Goal: Transaction & Acquisition: Purchase product/service

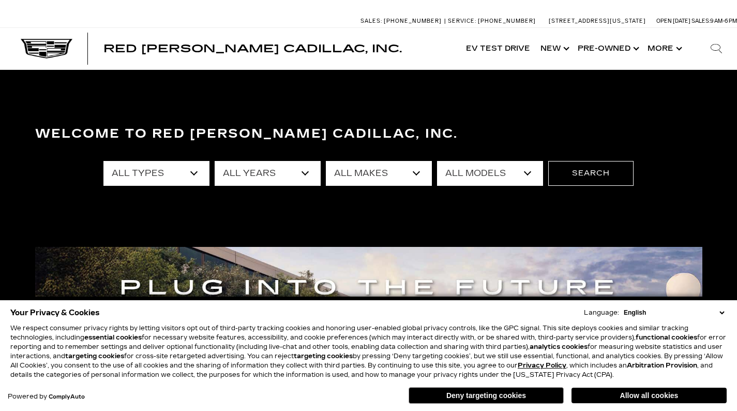
click at [478, 393] on button "Deny targeting cookies" at bounding box center [485, 395] width 155 height 17
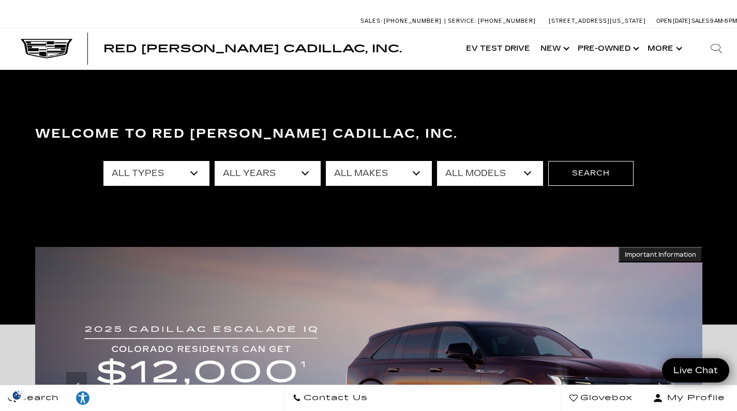
drag, startPoint x: 145, startPoint y: 176, endPoint x: 141, endPoint y: 172, distance: 5.9
click at [145, 176] on select "All Types New Used Certified Used Demo" at bounding box center [156, 173] width 106 height 25
select select "New"
click at [103, 161] on select "All Types New Used Certified Used Demo" at bounding box center [156, 173] width 106 height 25
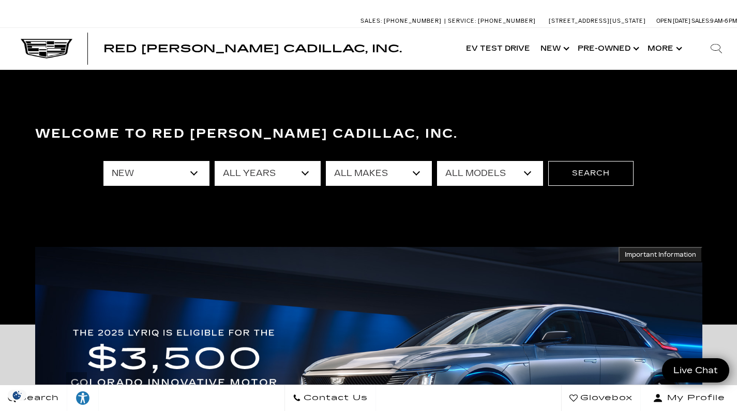
click at [240, 177] on select "All Years 2026 2025 2024" at bounding box center [268, 173] width 106 height 25
select select "2024"
click at [215, 161] on select "All Years 2026 2025 2024" at bounding box center [268, 173] width 106 height 25
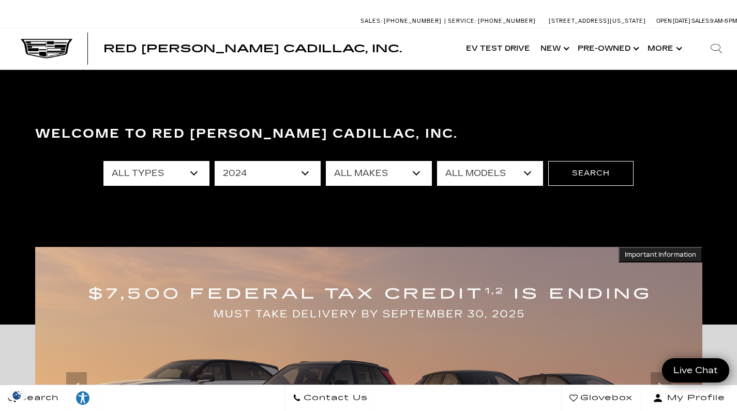
click at [475, 179] on select "All Models CT4" at bounding box center [490, 173] width 106 height 25
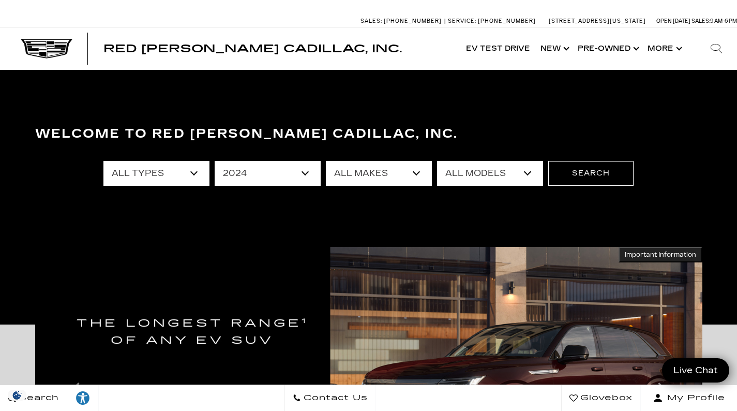
click at [356, 176] on select "All Makes Cadillac" at bounding box center [379, 173] width 106 height 25
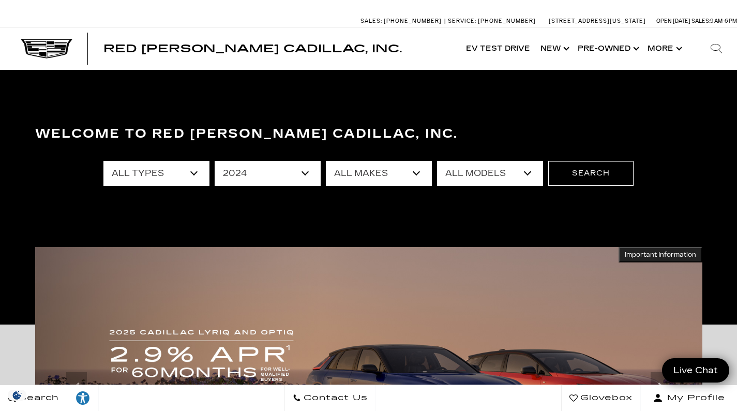
select select "Cadillac"
click at [326, 161] on select "All Makes Cadillac" at bounding box center [379, 173] width 106 height 25
click at [474, 175] on select "All Models CT4" at bounding box center [490, 173] width 106 height 25
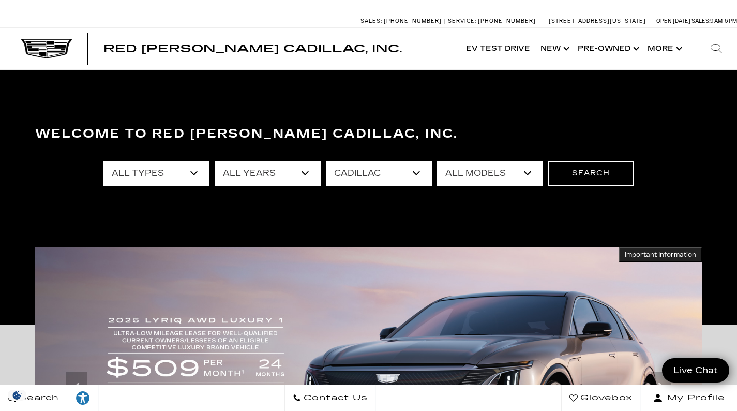
select select "CT4"
click at [437, 161] on select "All Models CT4" at bounding box center [490, 173] width 106 height 25
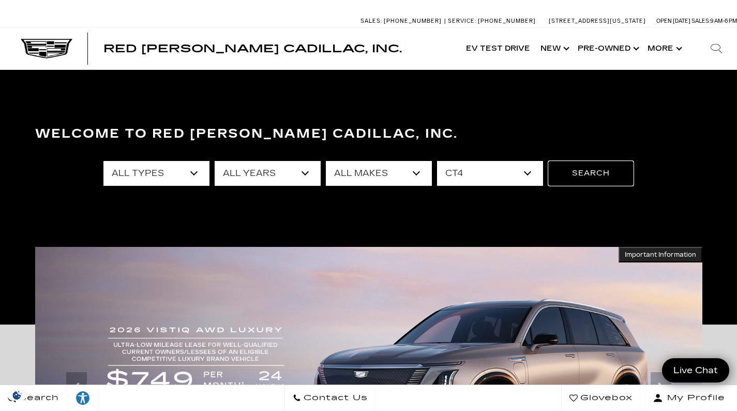
drag, startPoint x: 591, startPoint y: 175, endPoint x: 674, endPoint y: 188, distance: 83.8
click at [591, 175] on button "Search" at bounding box center [590, 173] width 85 height 25
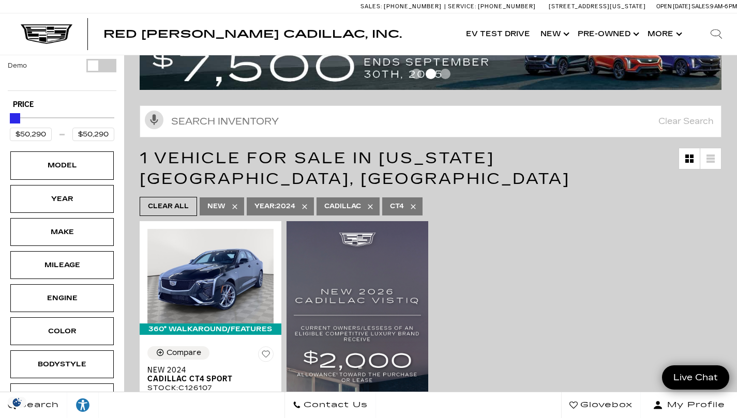
scroll to position [155, 0]
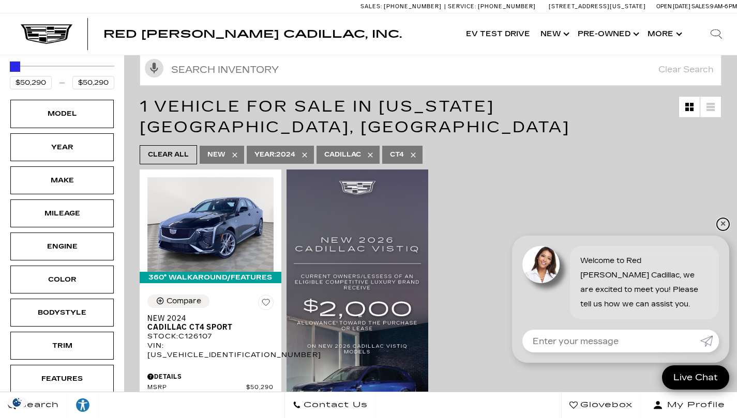
click at [722, 223] on link "✕" at bounding box center [723, 224] width 12 height 12
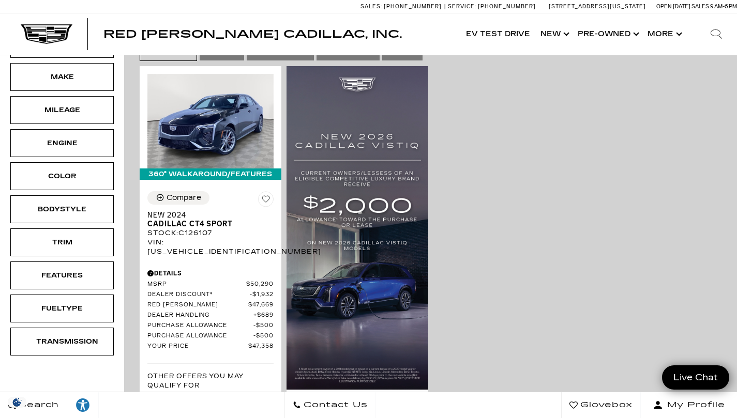
scroll to position [207, 0]
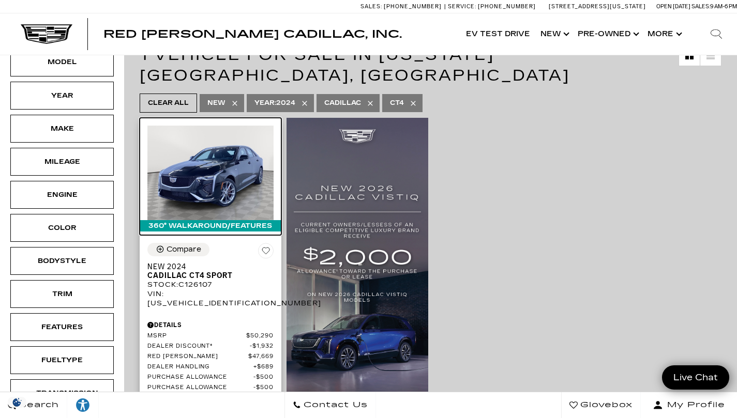
click at [191, 154] on img at bounding box center [210, 173] width 126 height 95
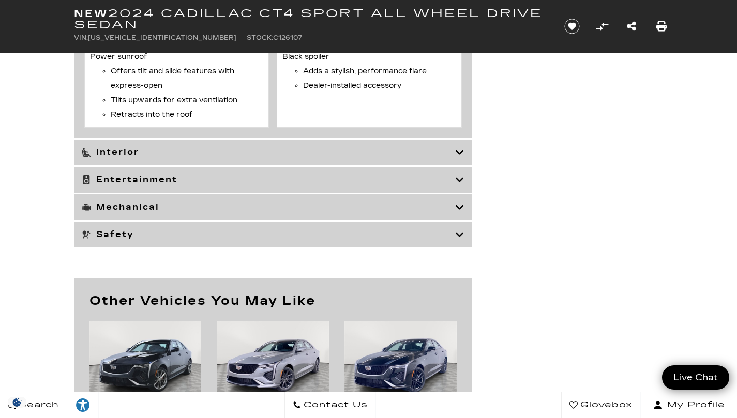
scroll to position [4033, 0]
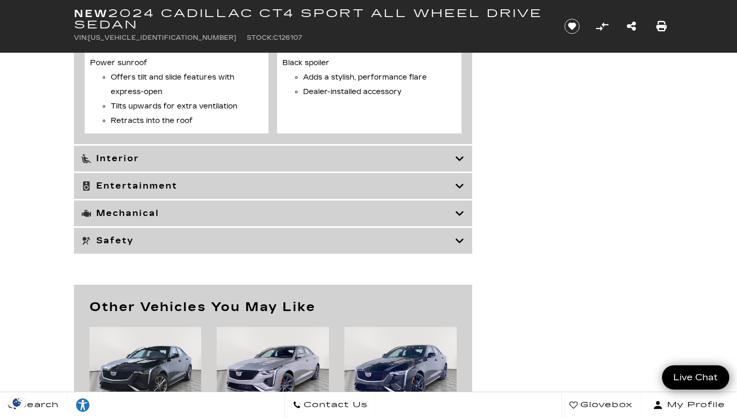
drag, startPoint x: 458, startPoint y: 184, endPoint x: 480, endPoint y: 195, distance: 25.0
click at [458, 164] on icon at bounding box center [459, 159] width 9 height 10
